Goal: Obtain resource: Download file/media

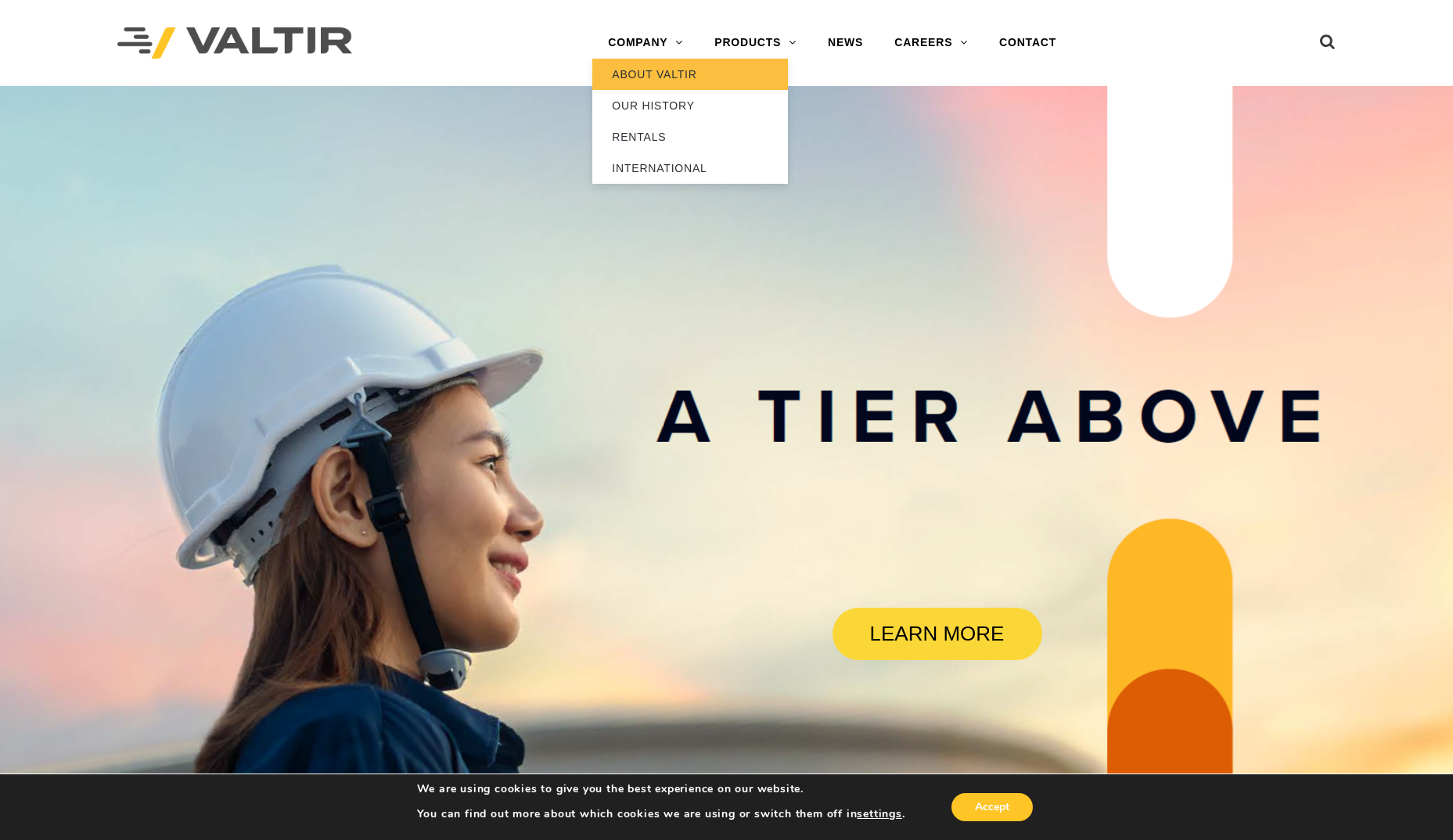
click at [650, 77] on link "ABOUT VALTIR" at bounding box center [690, 74] width 196 height 32
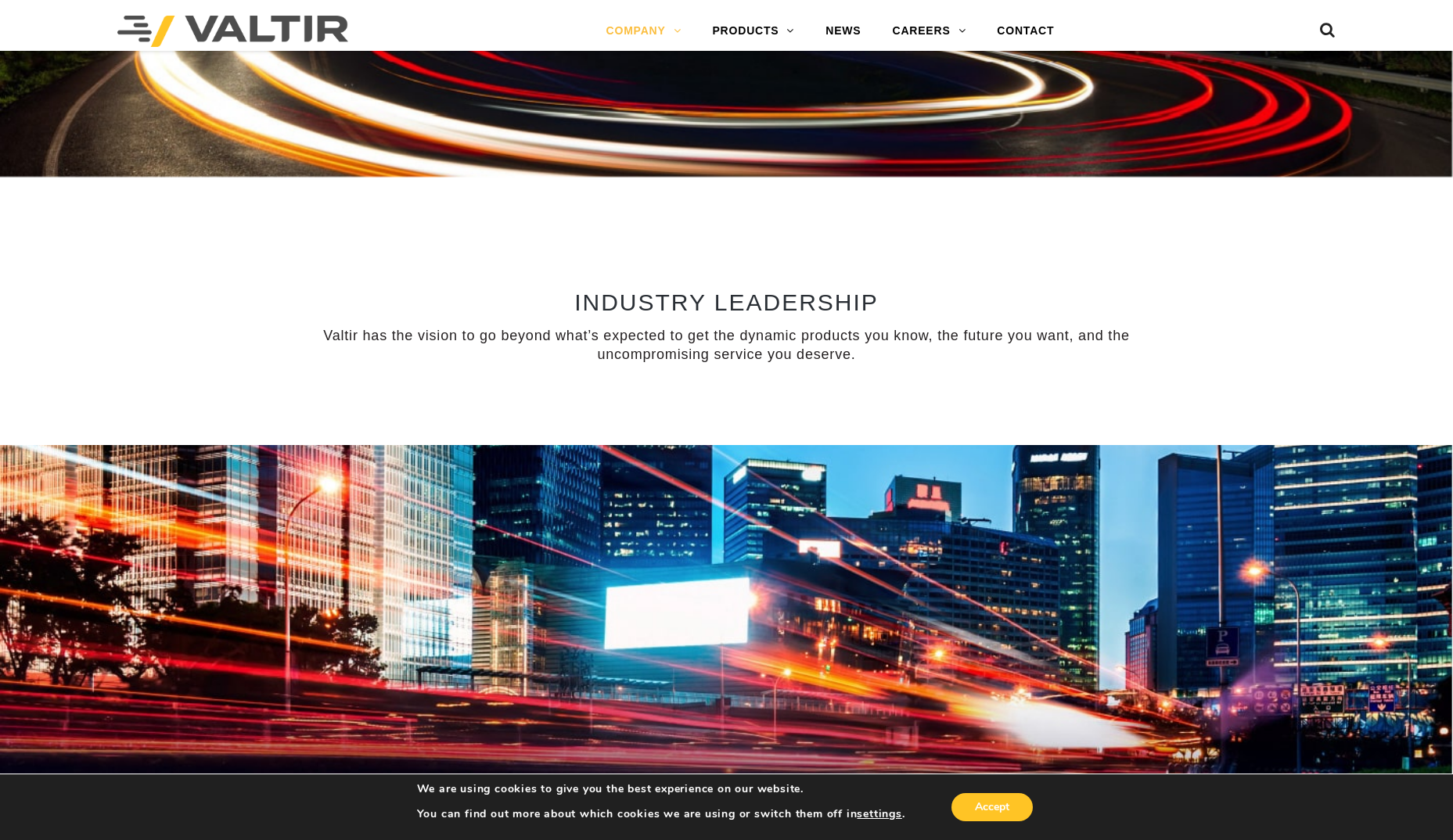
scroll to position [704, 0]
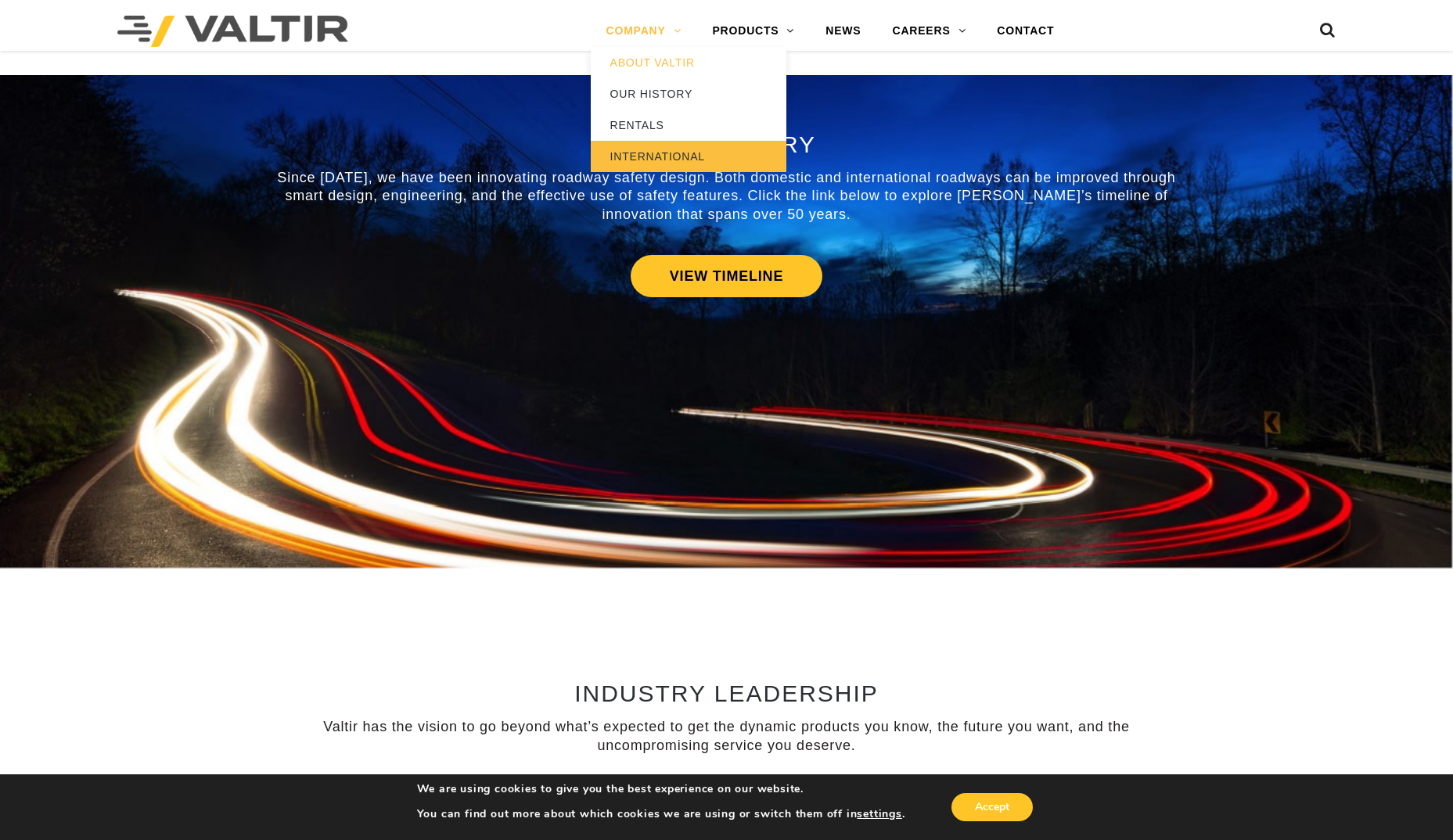
click at [640, 155] on link "INTERNATIONAL" at bounding box center [688, 156] width 196 height 32
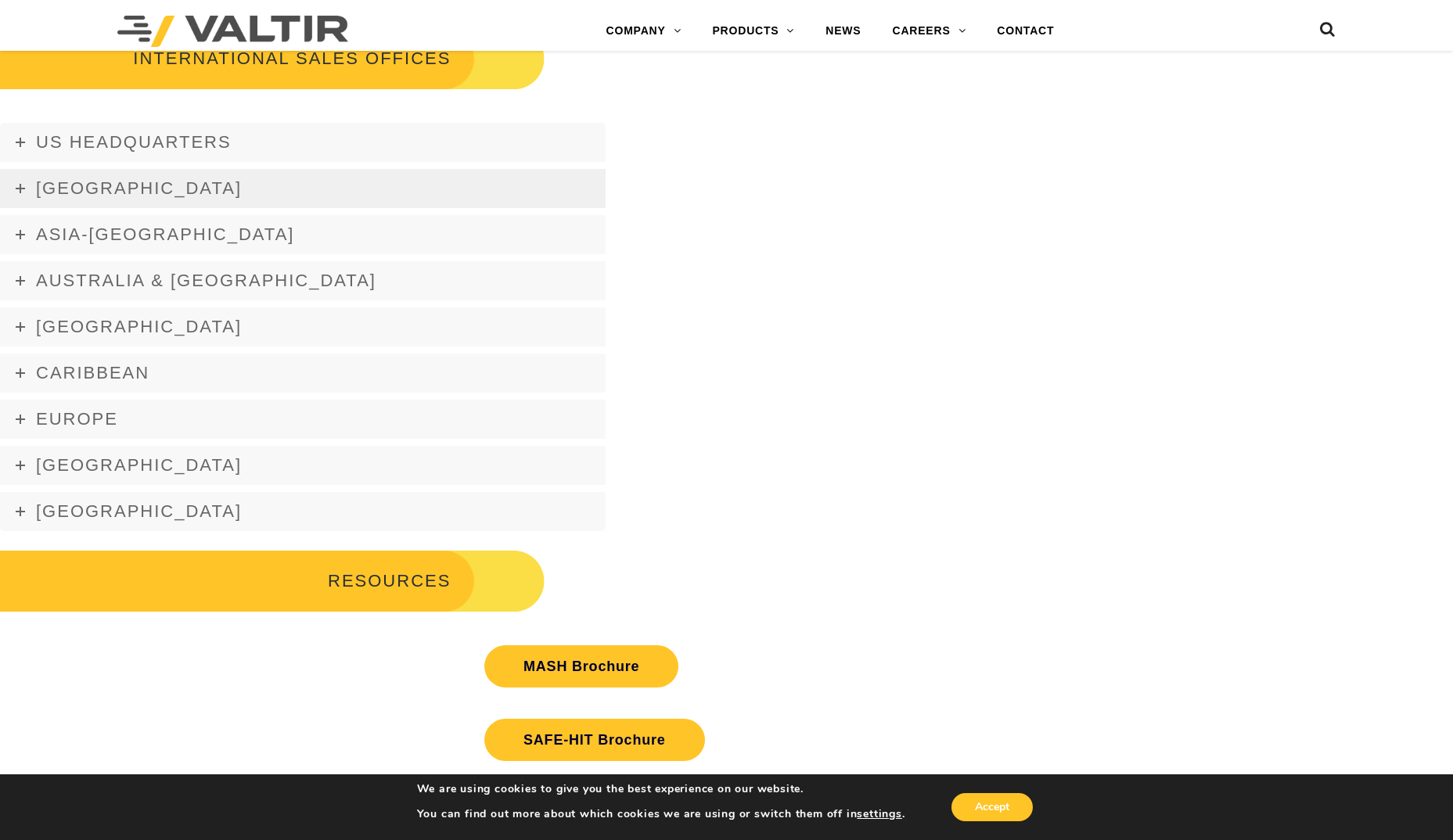
scroll to position [2581, 0]
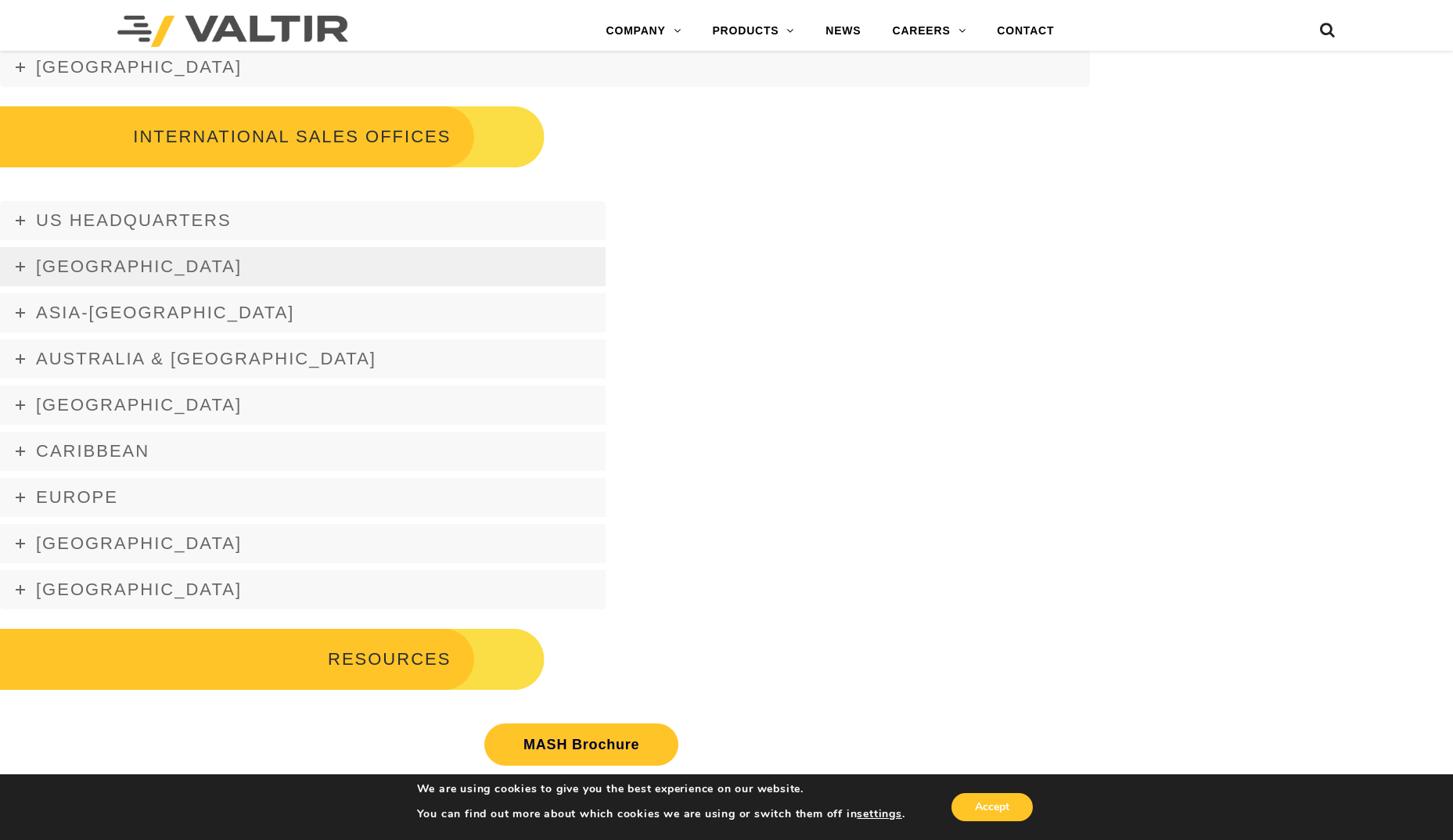
click at [24, 262] on icon at bounding box center [20, 267] width 10 height 10
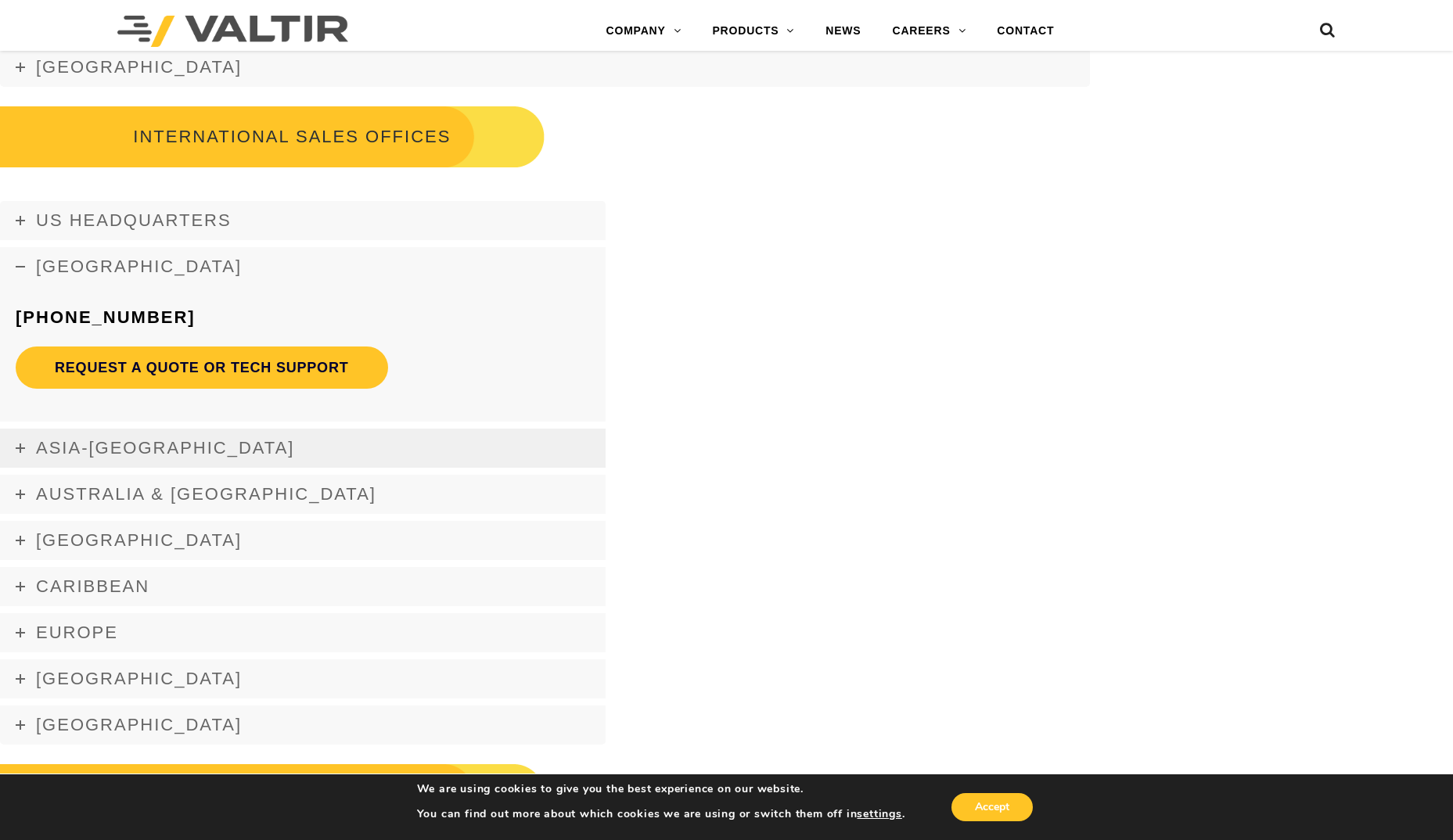
click at [16, 450] on link "Asia-[GEOGRAPHIC_DATA]" at bounding box center [303, 448] width 605 height 39
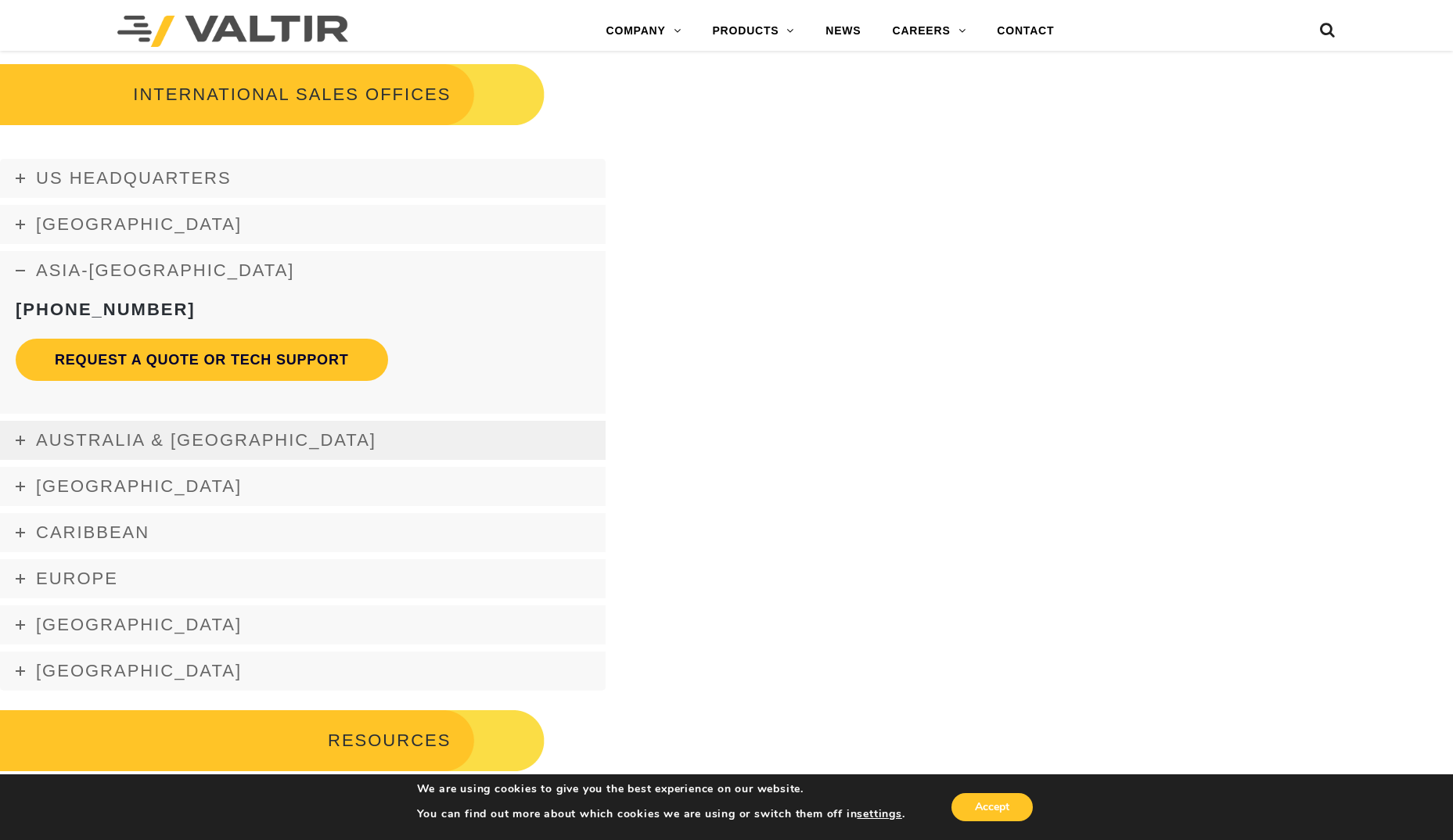
scroll to position [2659, 0]
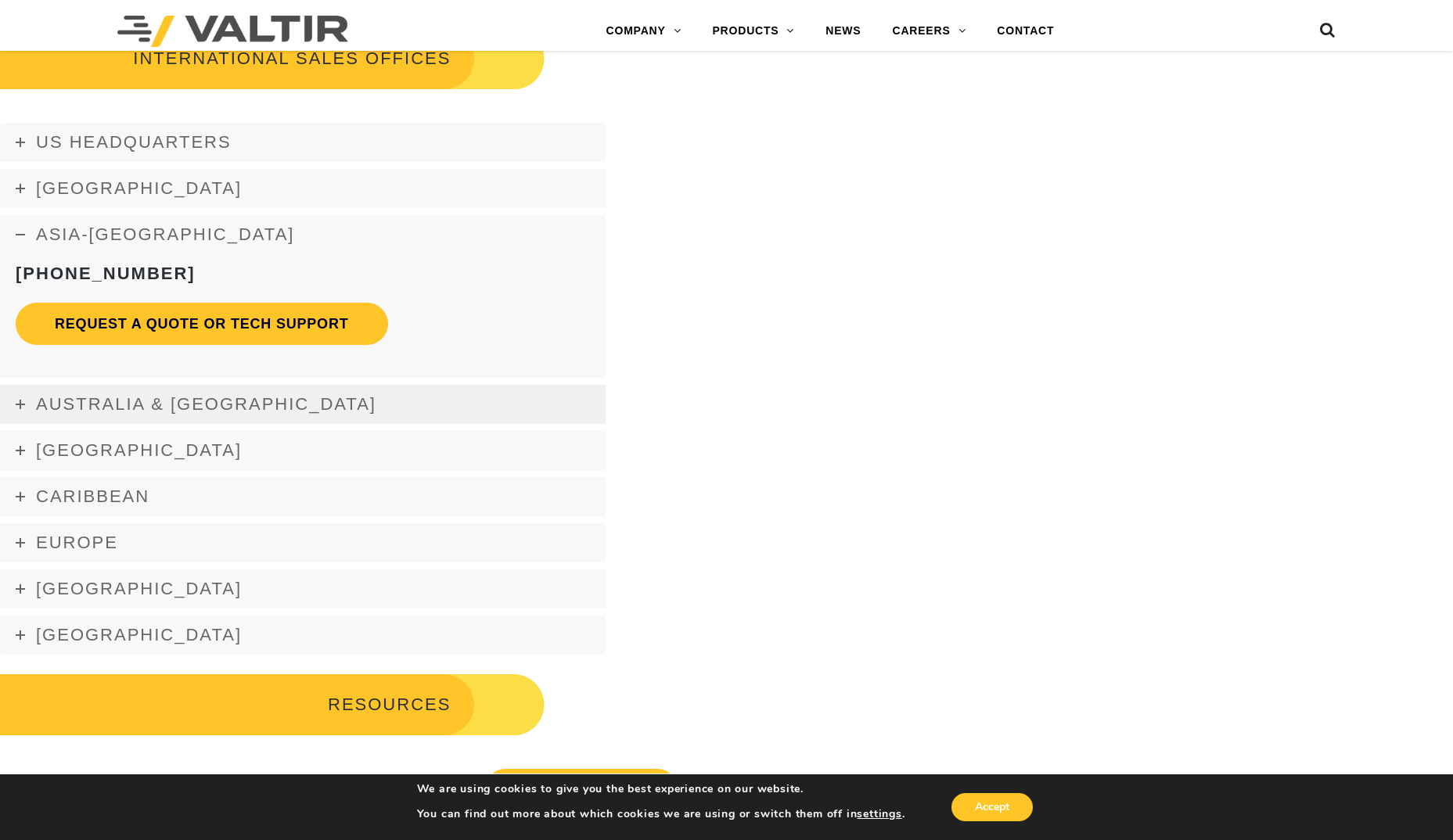
click at [22, 404] on icon at bounding box center [20, 405] width 10 height 10
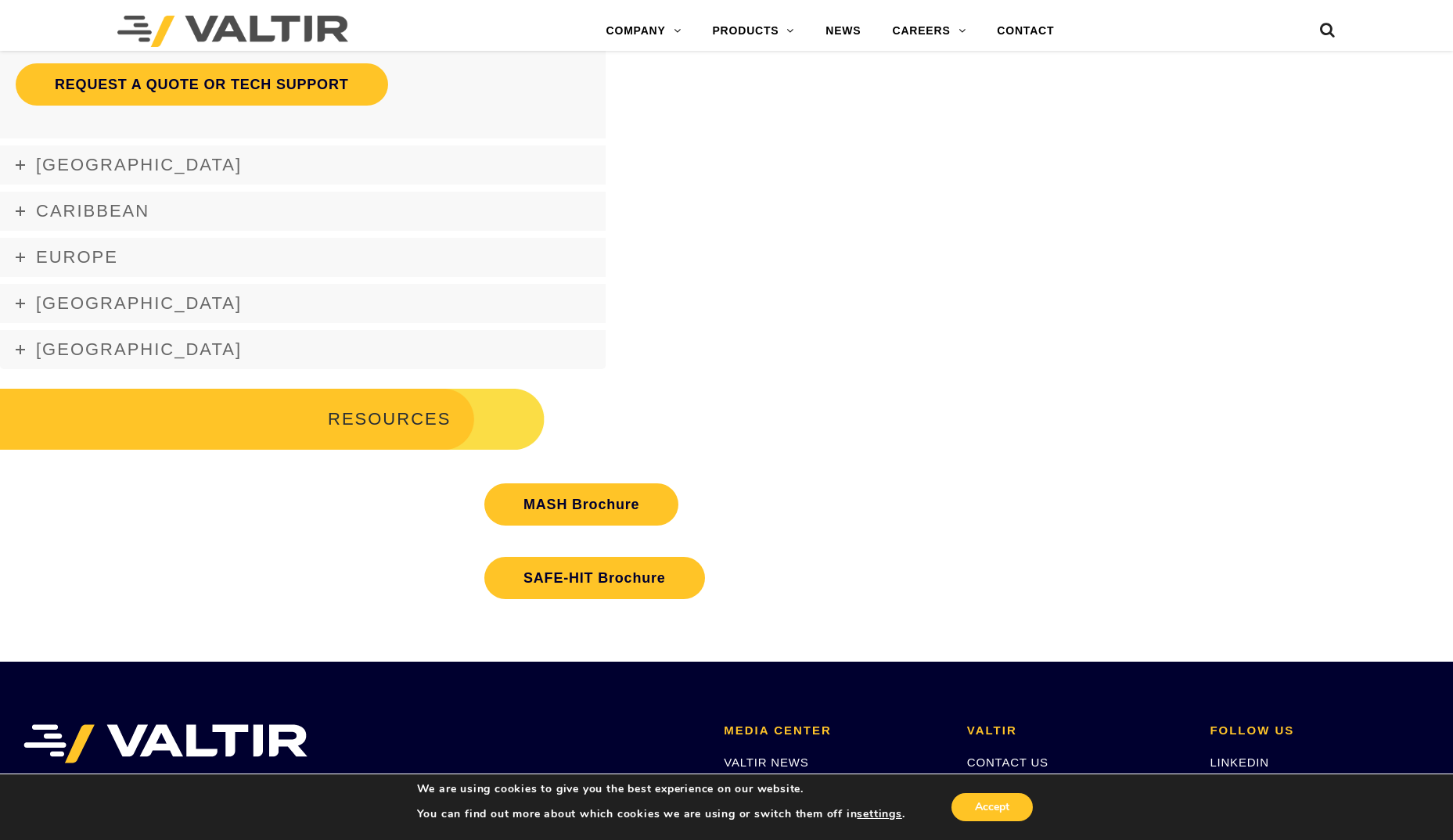
scroll to position [3049, 0]
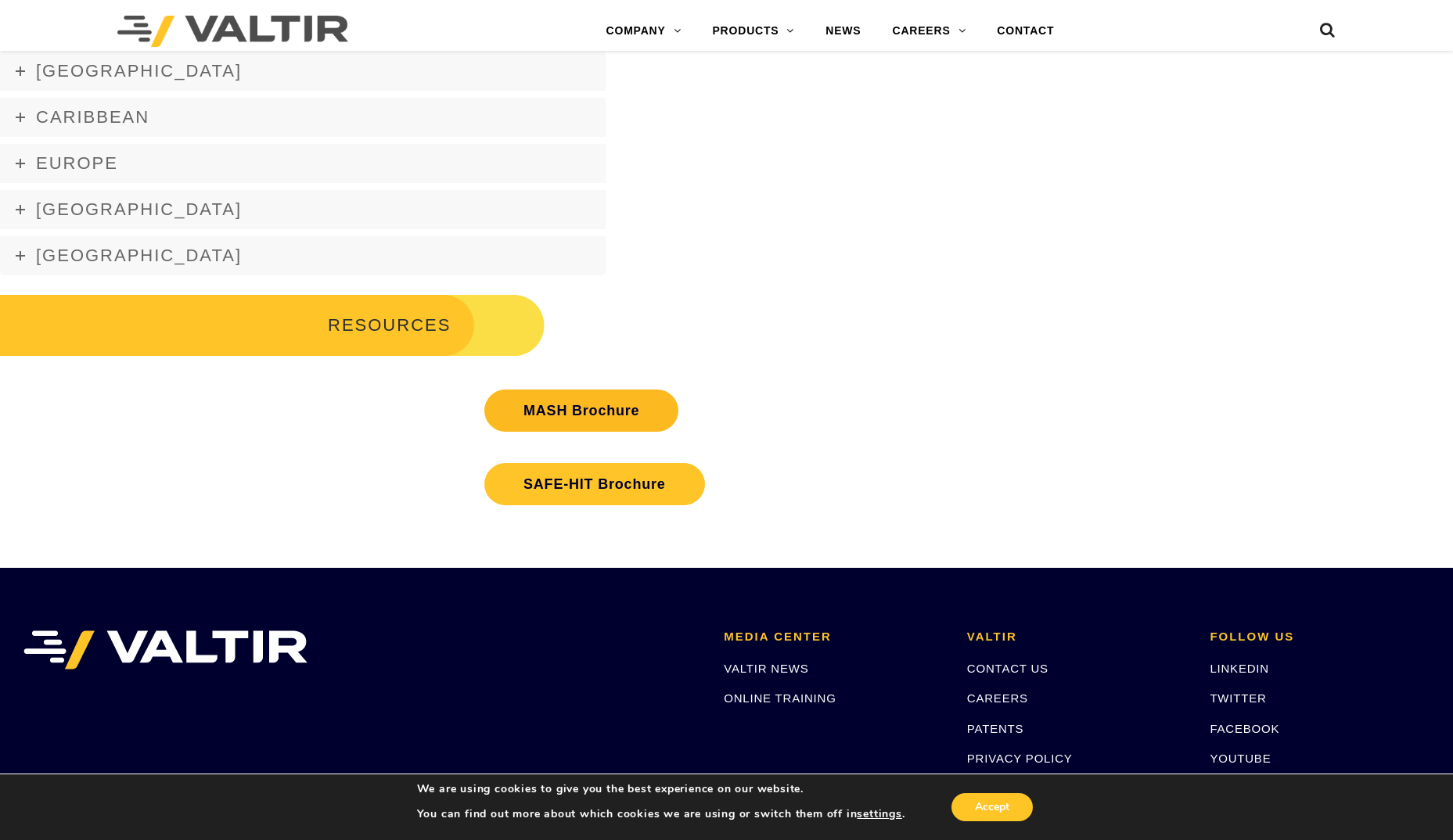
click at [594, 411] on link "MASH Brochure" at bounding box center [581, 410] width 194 height 42
